Goal: Task Accomplishment & Management: Use online tool/utility

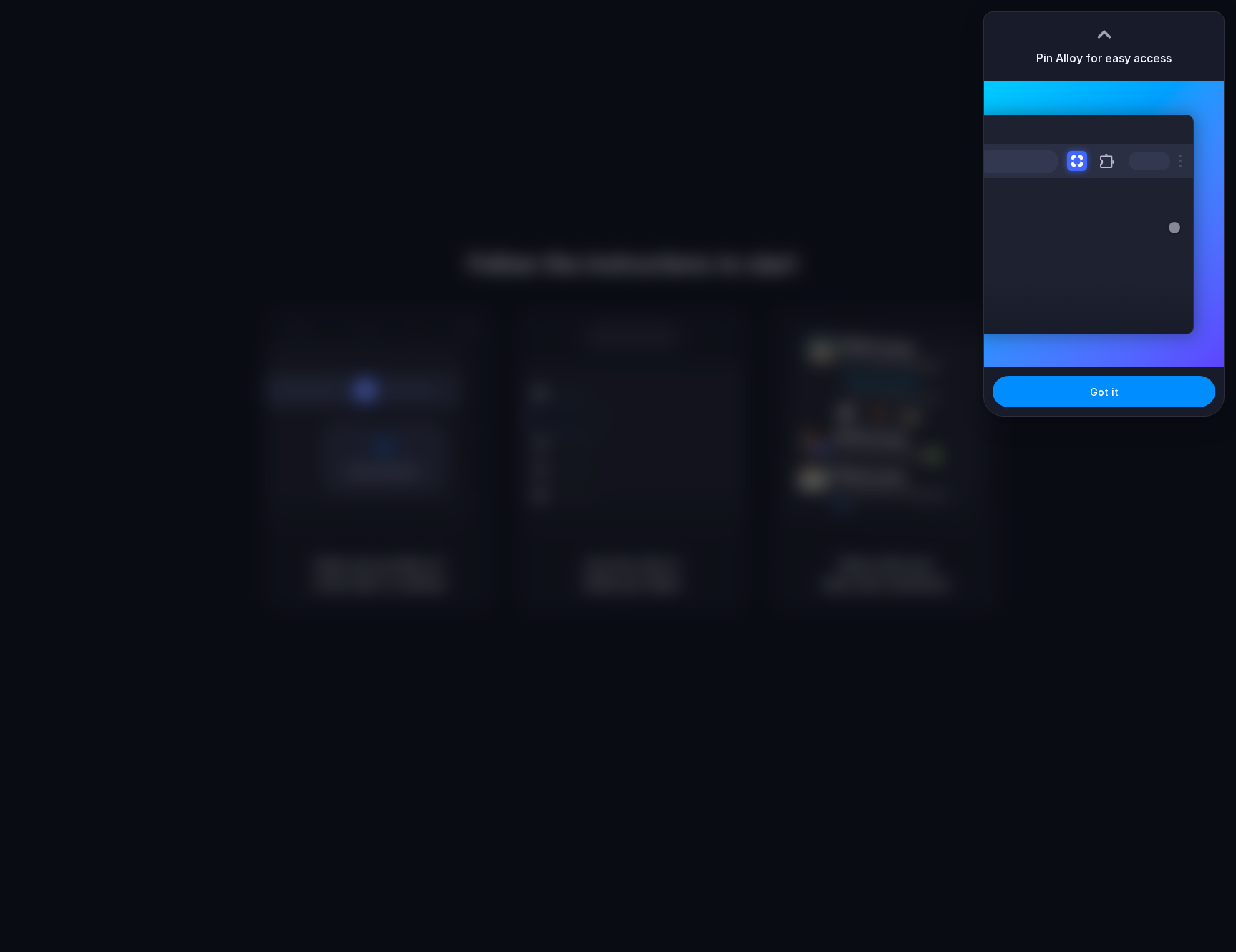
click at [1105, 30] on div at bounding box center [1105, 30] width 21 height 21
click at [1084, 380] on button "Got it" at bounding box center [1104, 392] width 223 height 31
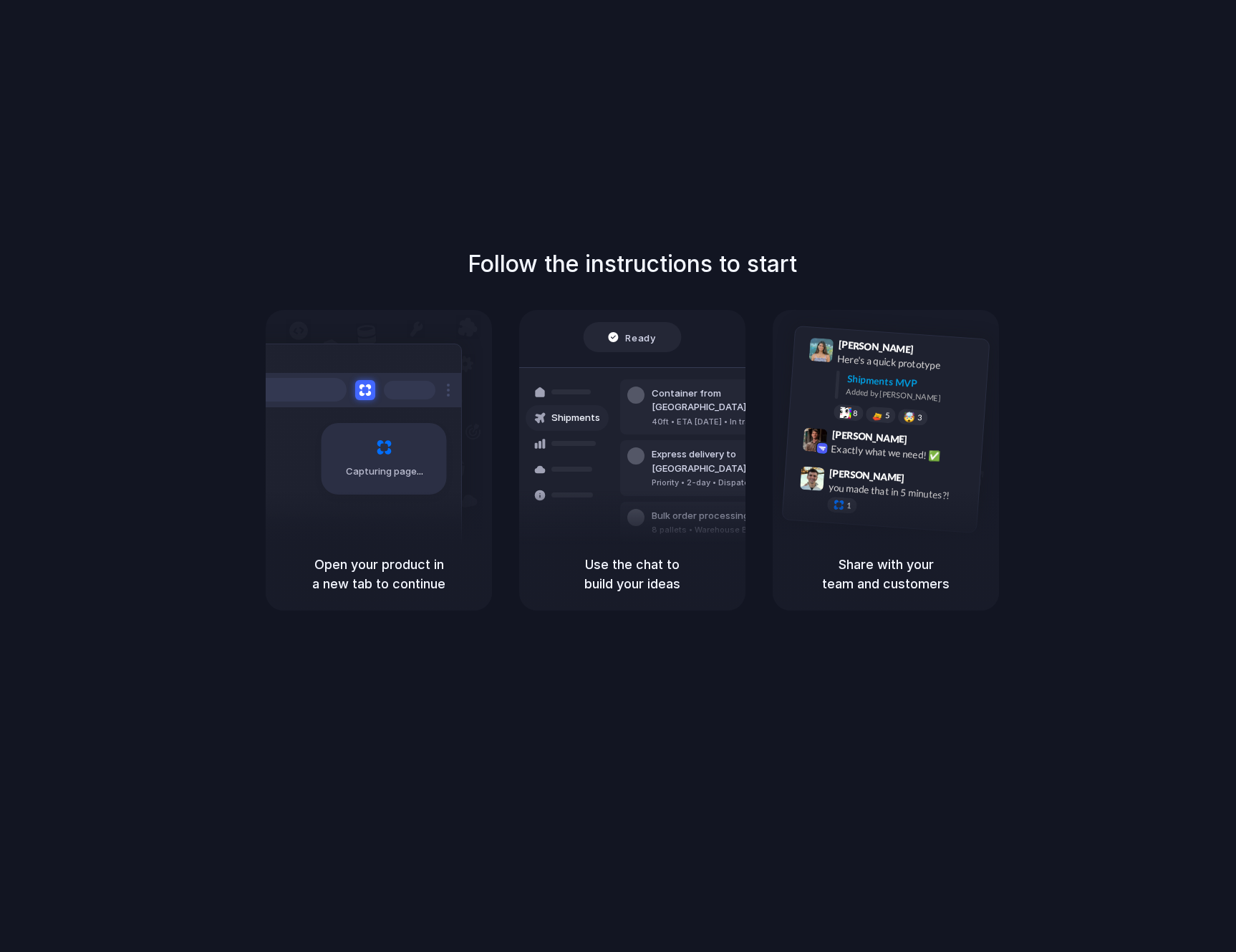
click at [76, 689] on div "Follow the instructions to start Capturing page Open your product in a new tab …" at bounding box center [632, 490] width 1265 height 981
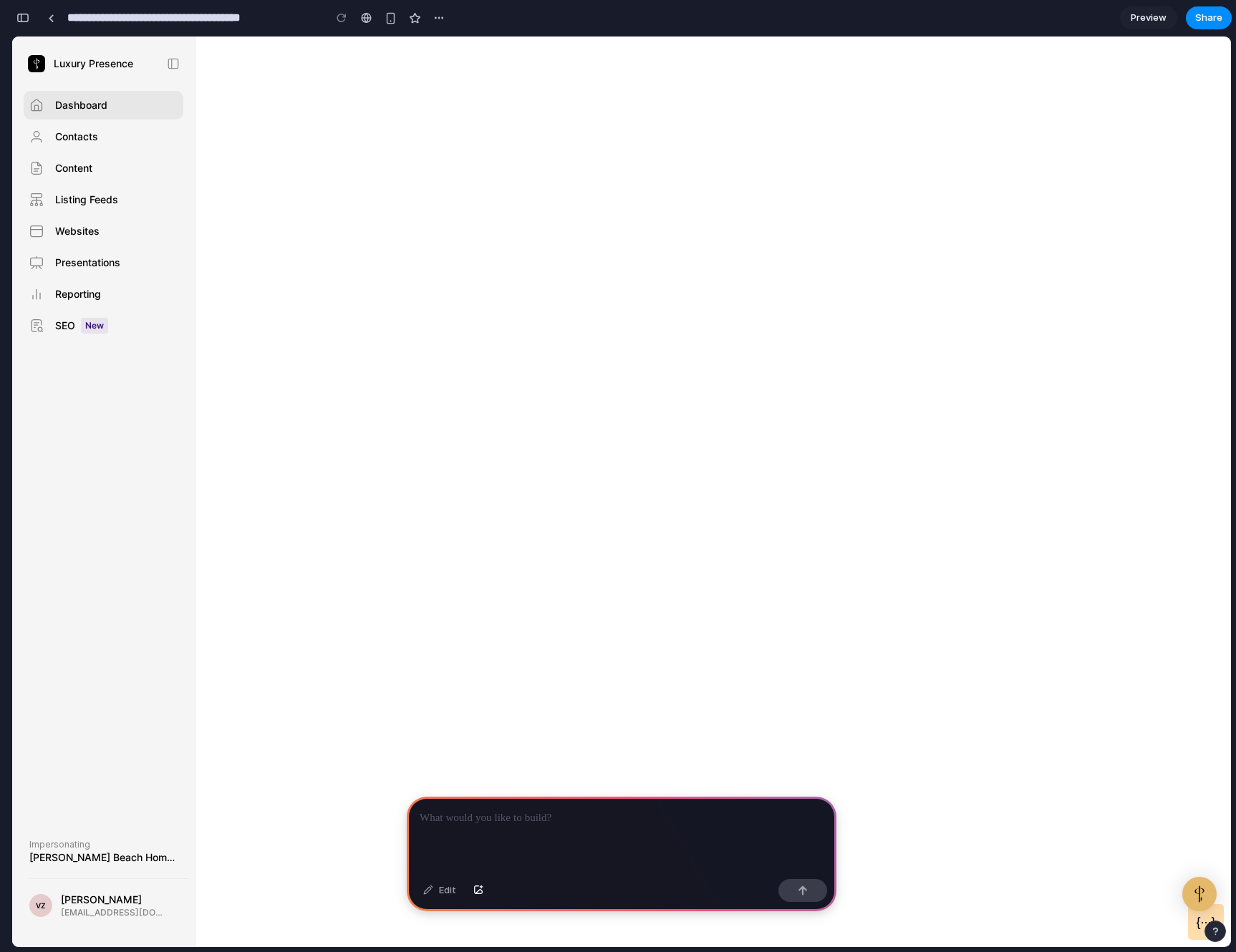
click at [25, 22] on div "button" at bounding box center [23, 18] width 13 height 10
